Goal: Obtain resource: Download file/media

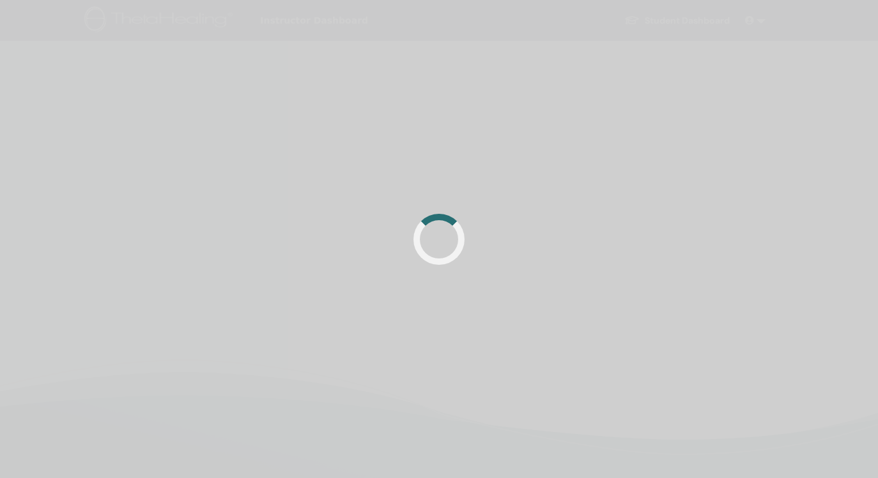
scroll to position [162, 0]
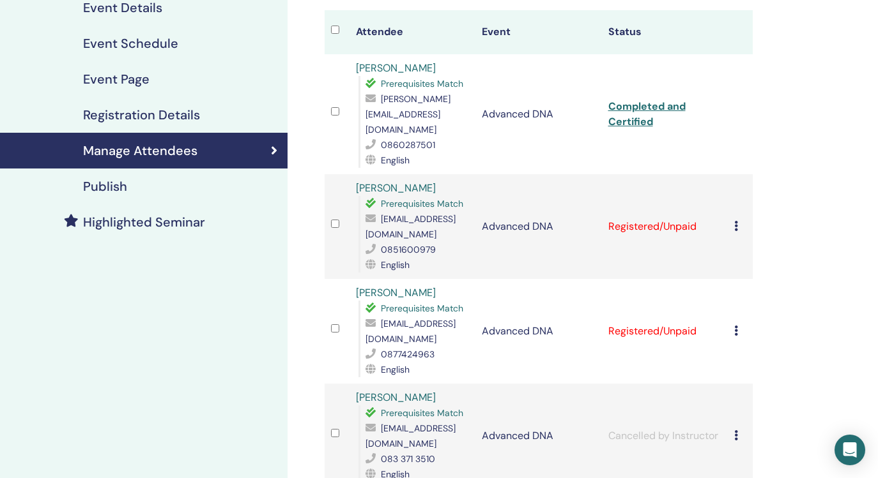
click at [735, 221] on icon at bounding box center [736, 226] width 4 height 10
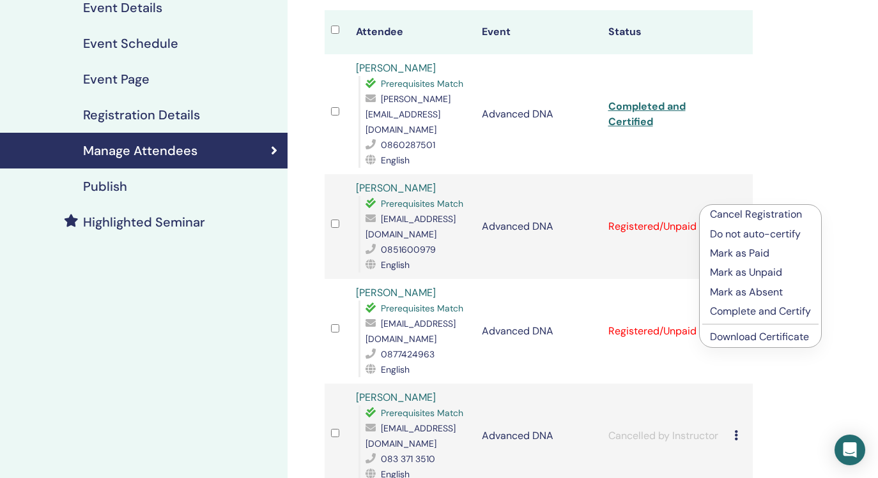
click at [754, 340] on link "Download Certificate" at bounding box center [759, 336] width 99 height 13
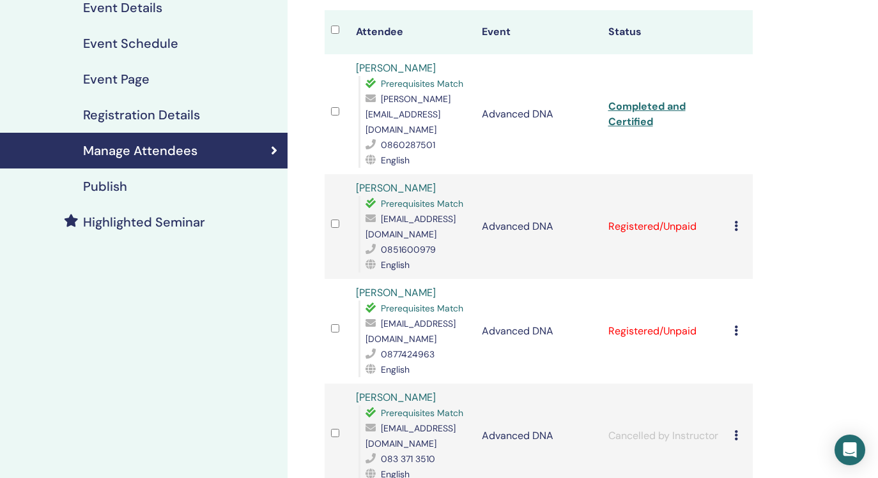
click at [735, 221] on icon at bounding box center [736, 226] width 4 height 10
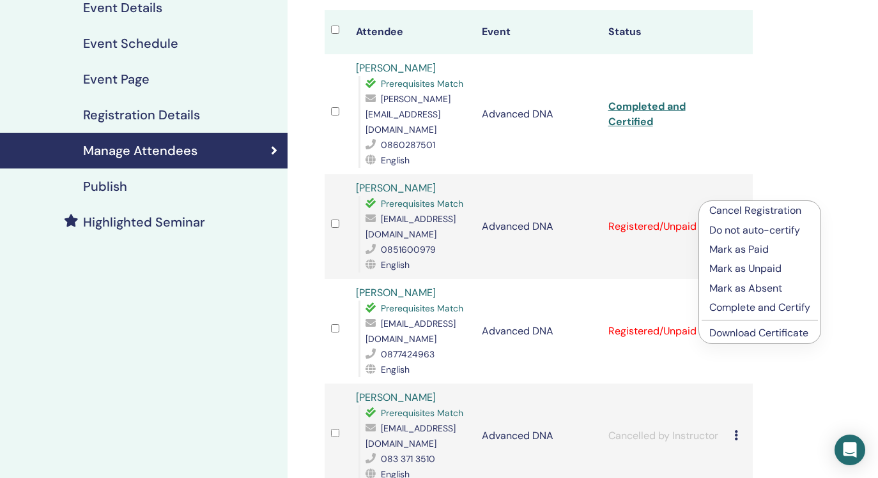
click at [752, 309] on p "Complete and Certify" at bounding box center [759, 307] width 101 height 15
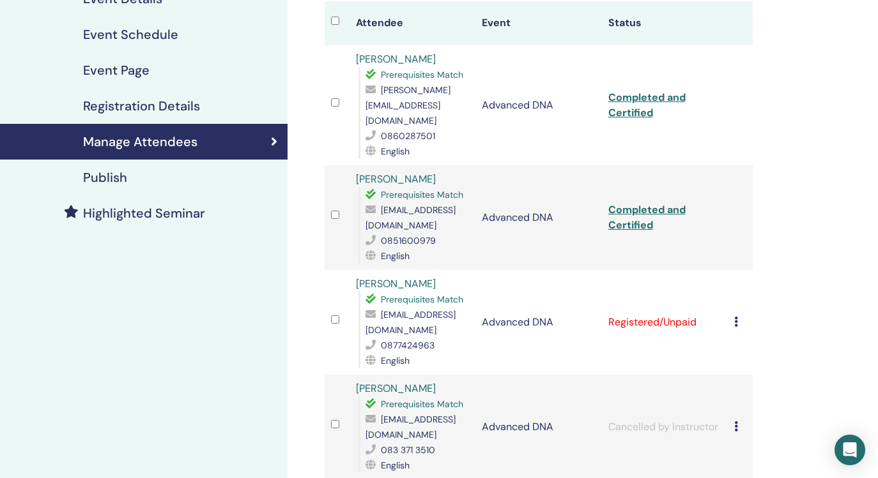
scroll to position [171, 0]
click at [741, 316] on div "Cancel Registration Do not auto-certify Mark as Paid Mark as Unpaid Mark as Abs…" at bounding box center [740, 323] width 12 height 15
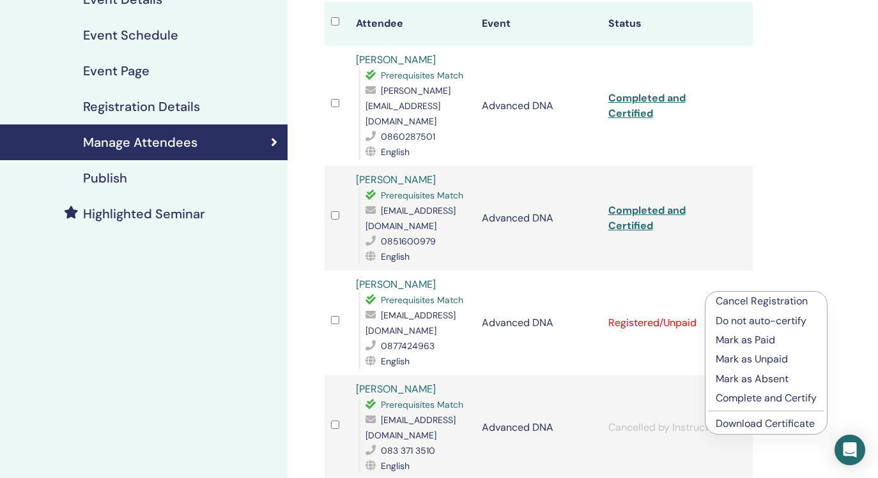
click at [751, 423] on link "Download Certificate" at bounding box center [765, 423] width 99 height 13
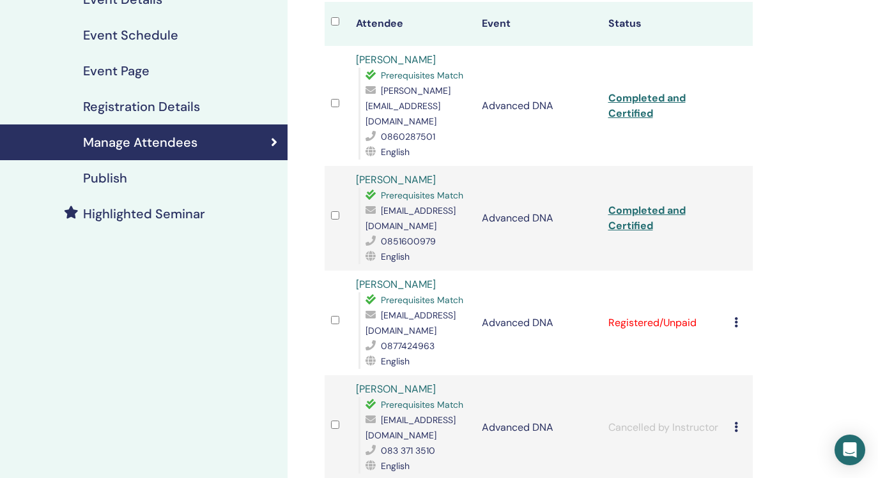
click at [736, 318] on icon at bounding box center [736, 323] width 4 height 10
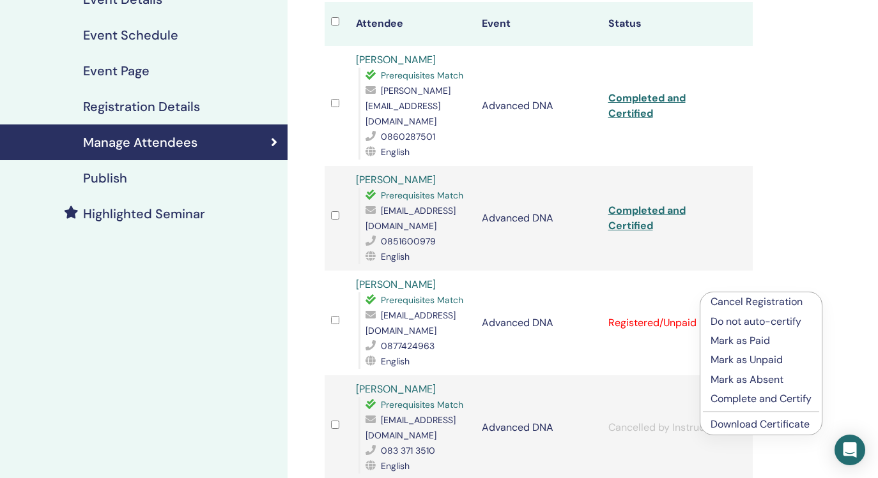
click at [744, 397] on p "Complete and Certify" at bounding box center [760, 399] width 101 height 15
